Goal: Transaction & Acquisition: Purchase product/service

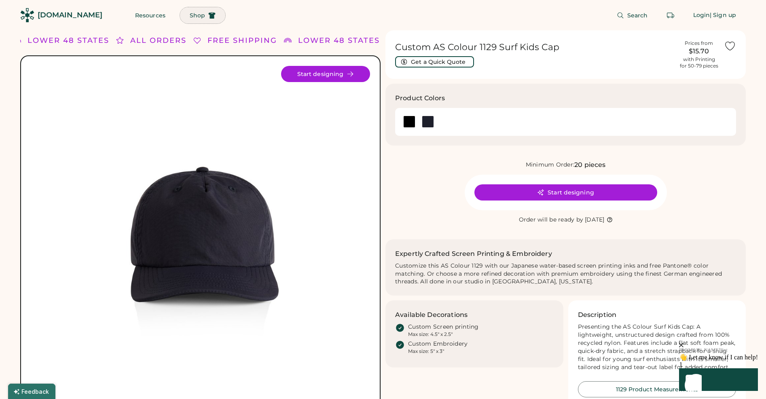
click at [190, 15] on span "Shop" at bounding box center [197, 16] width 15 height 6
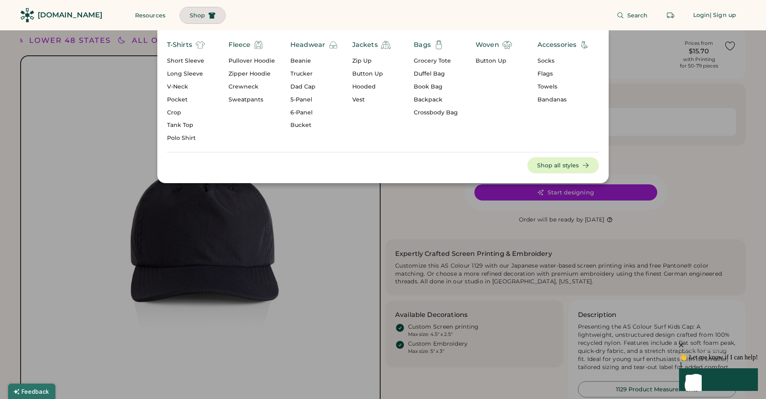
click at [303, 98] on div "5-Panel" at bounding box center [314, 100] width 48 height 8
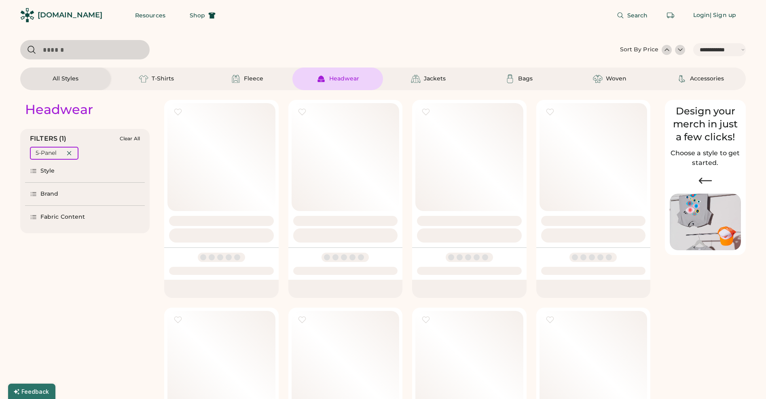
select select "*****"
select select "*"
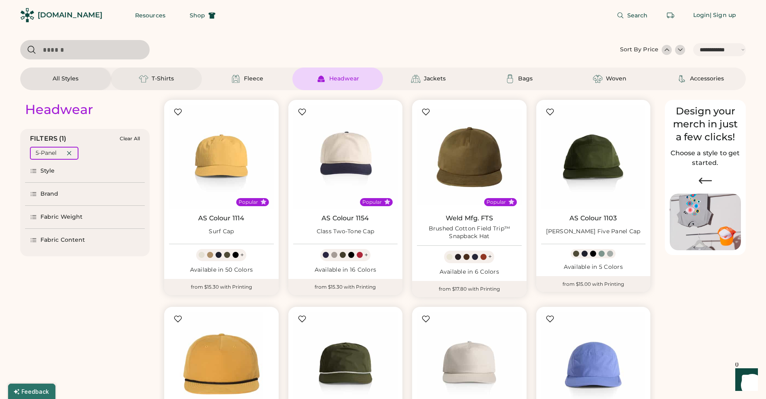
scroll to position [26, 0]
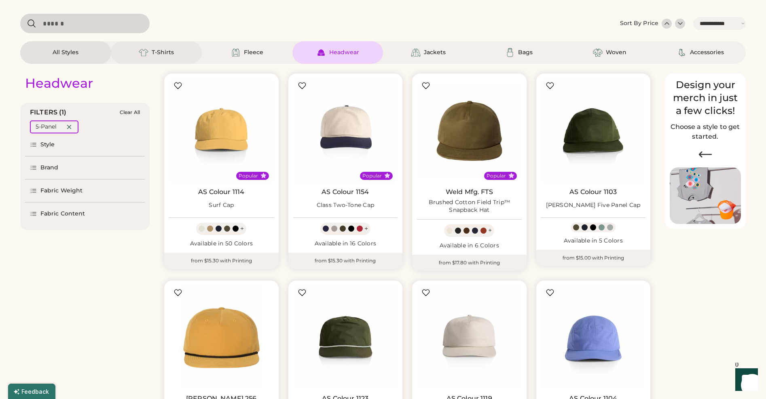
select select "*****"
select select "*"
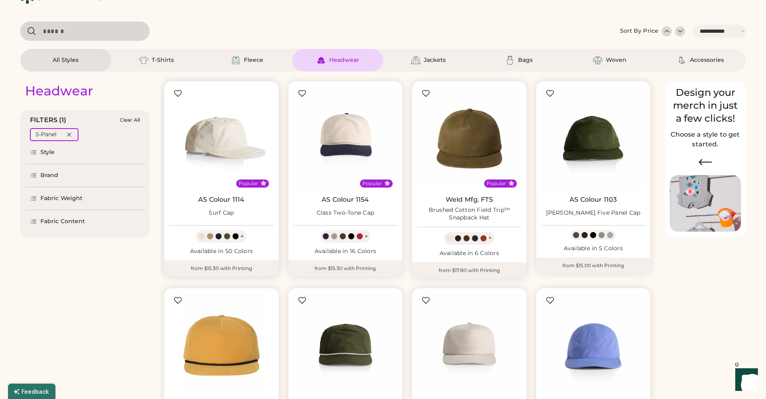
scroll to position [18, 0]
click at [212, 121] on img at bounding box center [221, 139] width 105 height 105
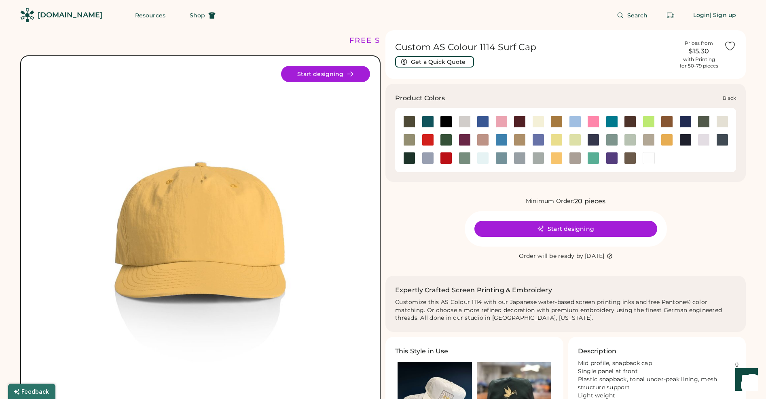
click at [446, 120] on div at bounding box center [446, 122] width 12 height 12
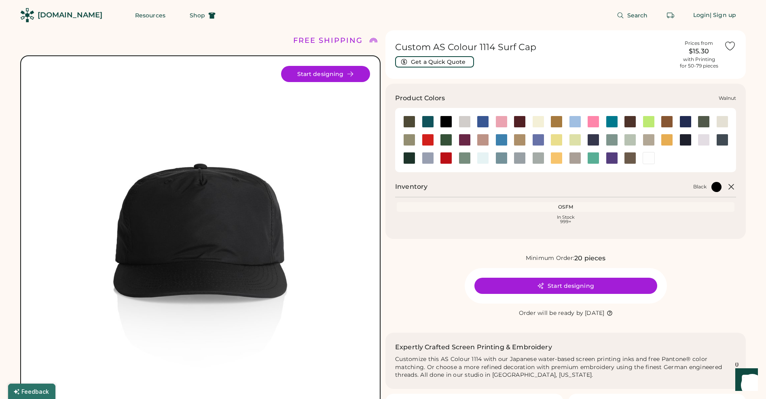
click at [631, 156] on div at bounding box center [630, 158] width 12 height 12
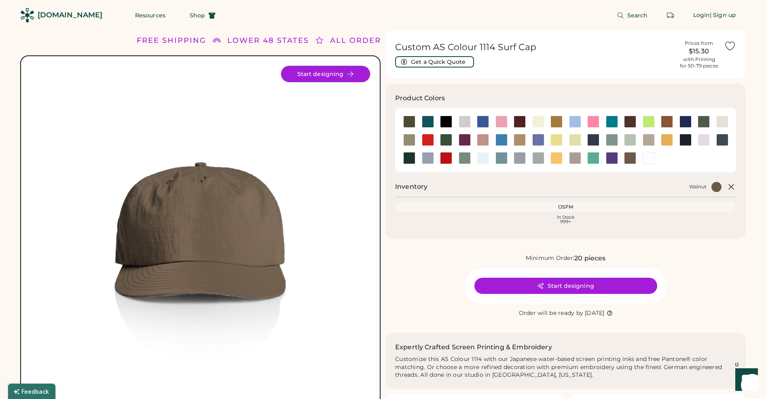
click at [347, 75] on icon at bounding box center [350, 73] width 7 height 7
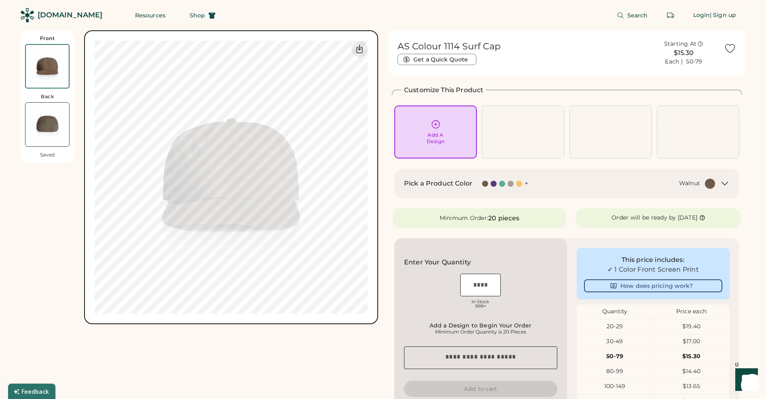
click at [47, 121] on img at bounding box center [47, 125] width 44 height 44
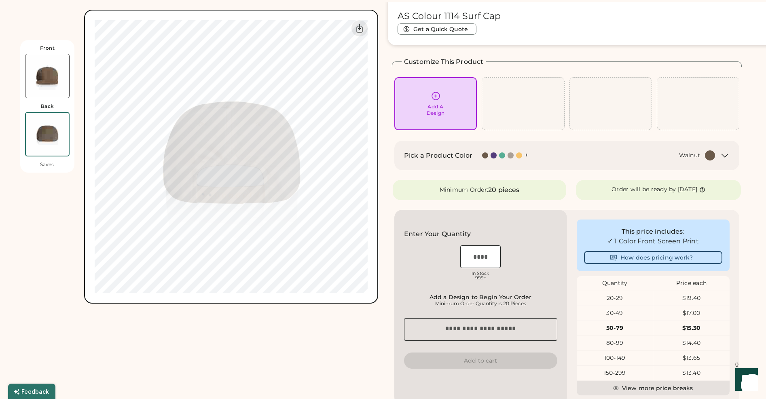
scroll to position [30, 0]
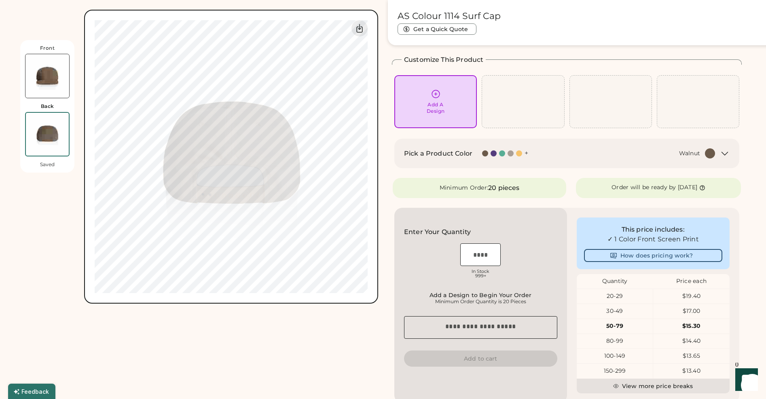
click at [53, 81] on img at bounding box center [47, 76] width 44 height 44
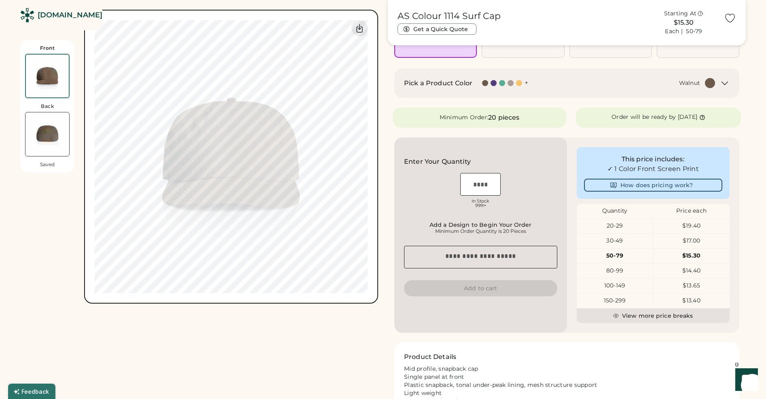
scroll to position [0, 0]
